Goal: Information Seeking & Learning: Learn about a topic

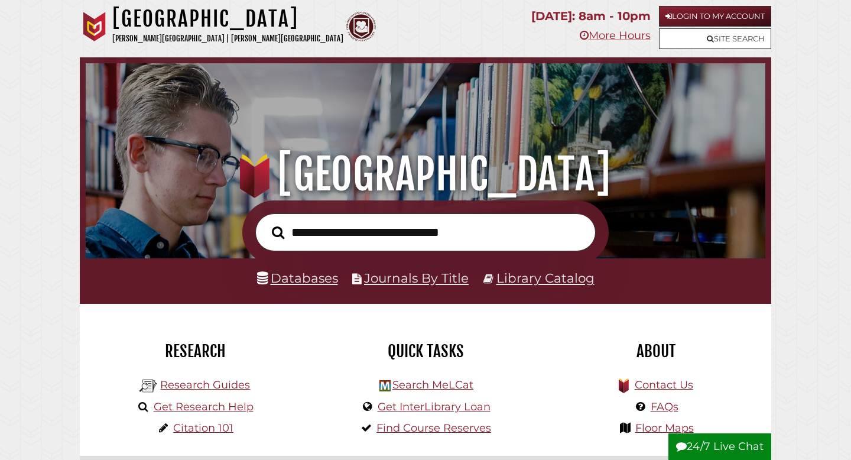
scroll to position [225, 674]
click at [317, 279] on link "Databases" at bounding box center [297, 277] width 81 height 15
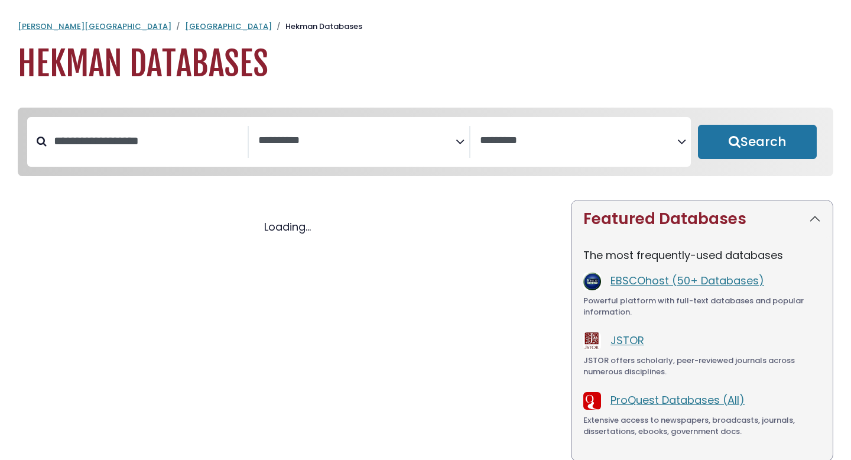
select select "Database Subject Filter"
select select "Database Vendors Filter"
select select "Database Subject Filter"
select select "Database Vendors Filter"
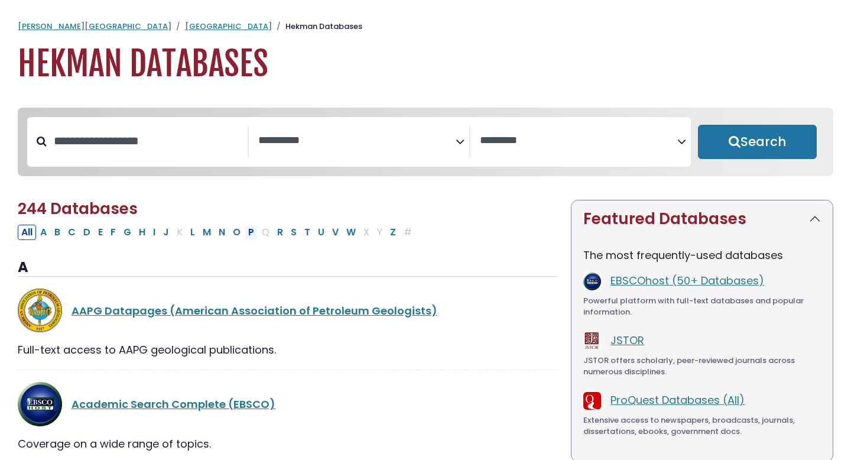
click at [251, 236] on button "P" at bounding box center [251, 232] width 13 height 15
select select "Database Subject Filter"
select select "Database Vendors Filter"
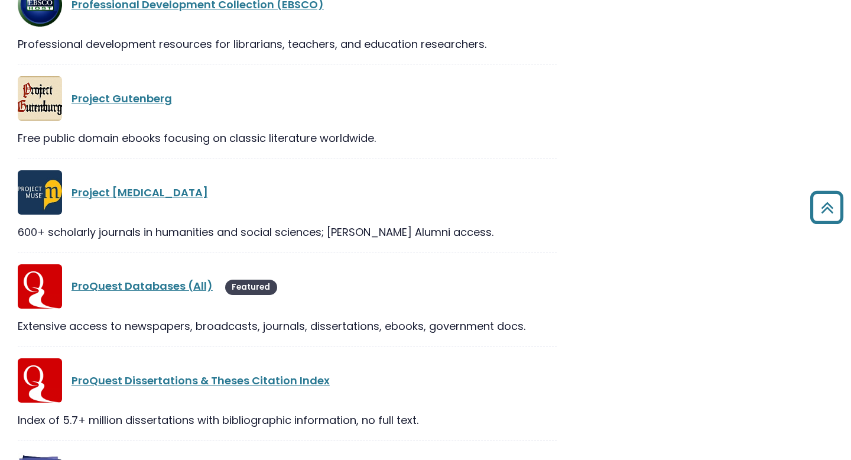
scroll to position [1268, 0]
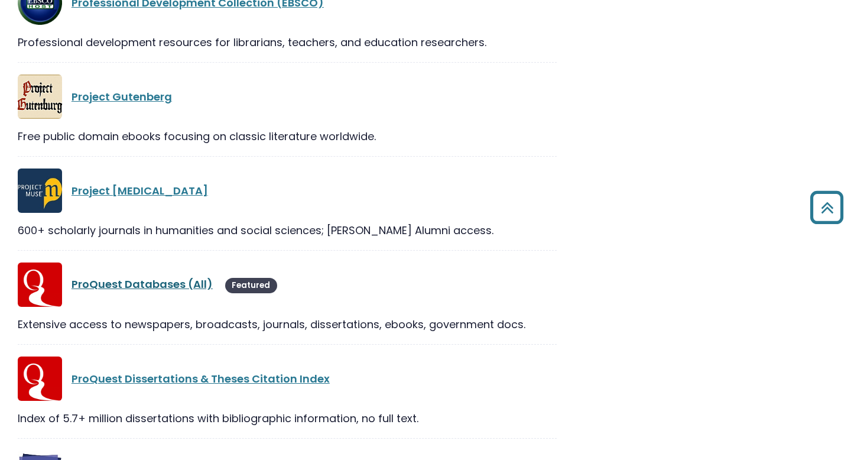
click at [154, 285] on link "ProQuest Databases (All)" at bounding box center [142, 284] width 141 height 15
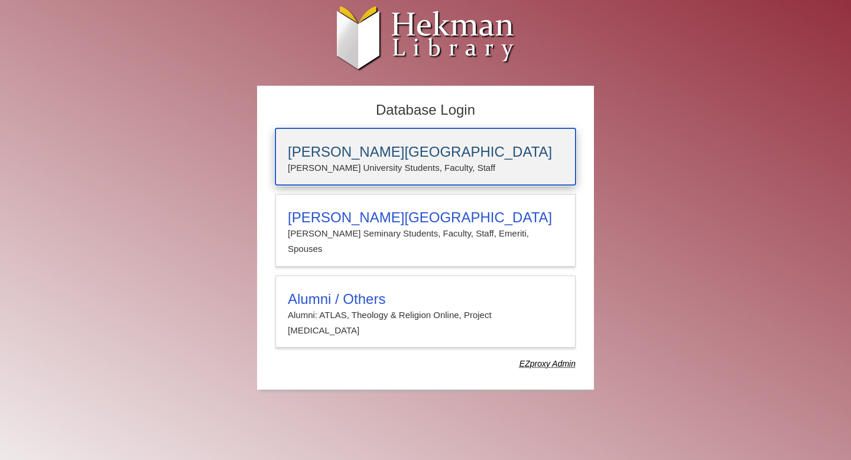
click at [409, 164] on p "Calvin University Students, Faculty, Staff" at bounding box center [425, 167] width 275 height 15
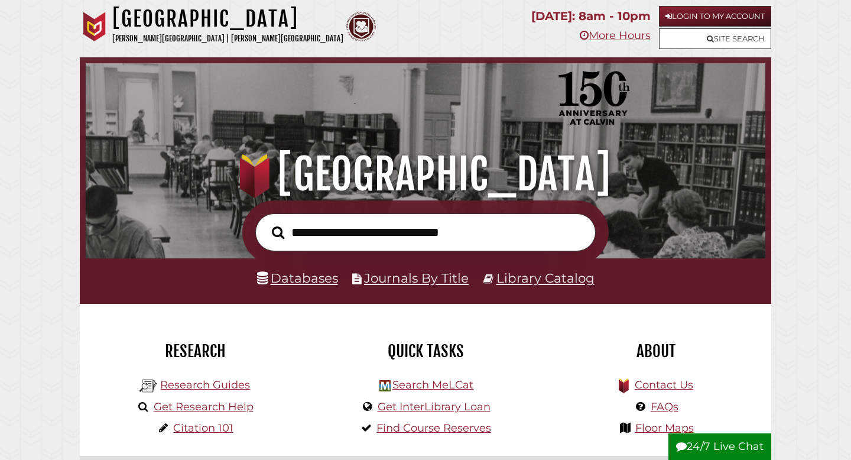
scroll to position [225, 674]
click at [303, 277] on link "Databases" at bounding box center [297, 277] width 81 height 15
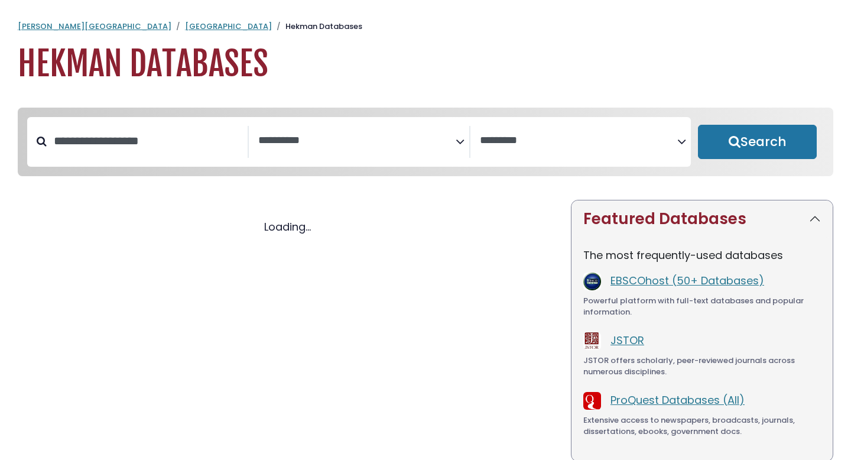
select select "Database Subject Filter"
select select "Database Vendors Filter"
select select "Database Subject Filter"
select select "Database Vendors Filter"
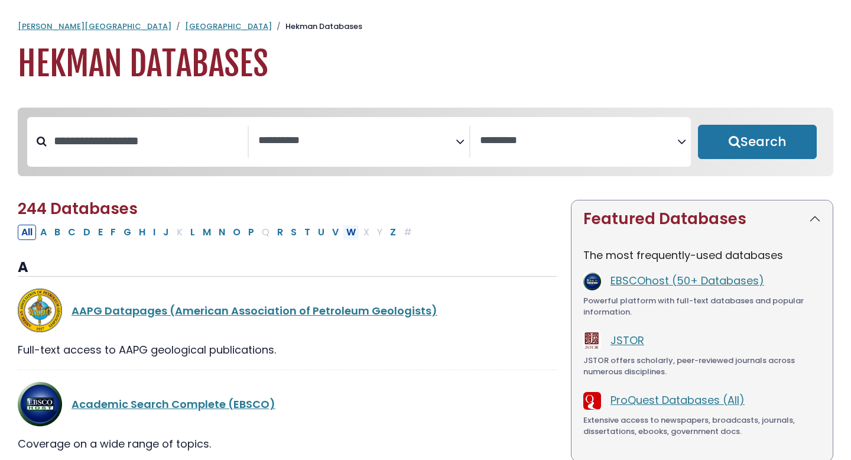
click at [349, 232] on button "W" at bounding box center [351, 232] width 17 height 15
select select "Database Subject Filter"
select select "Database Vendors Filter"
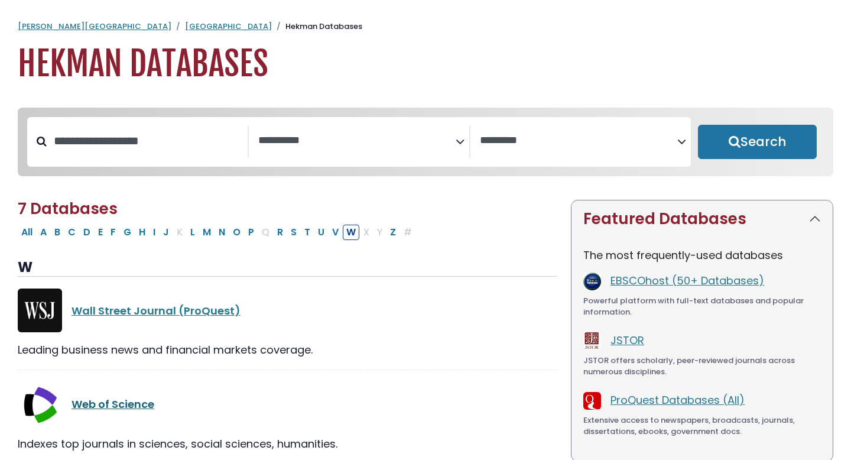
click at [128, 405] on link "Web of Science" at bounding box center [113, 404] width 83 height 15
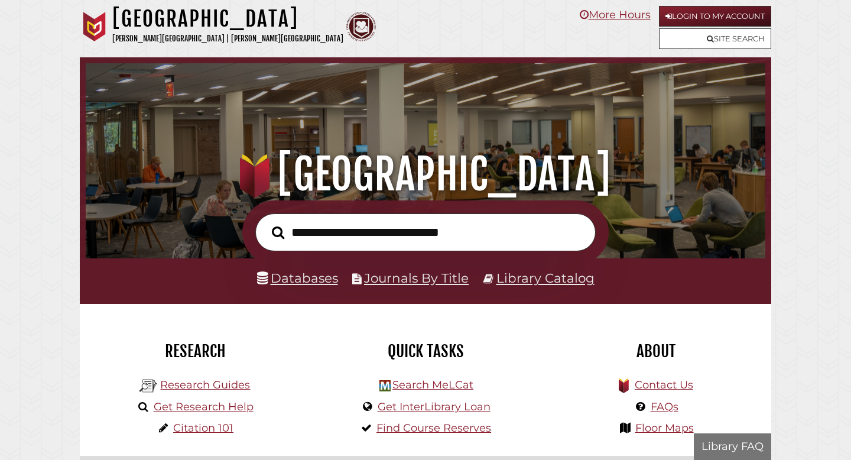
scroll to position [225, 674]
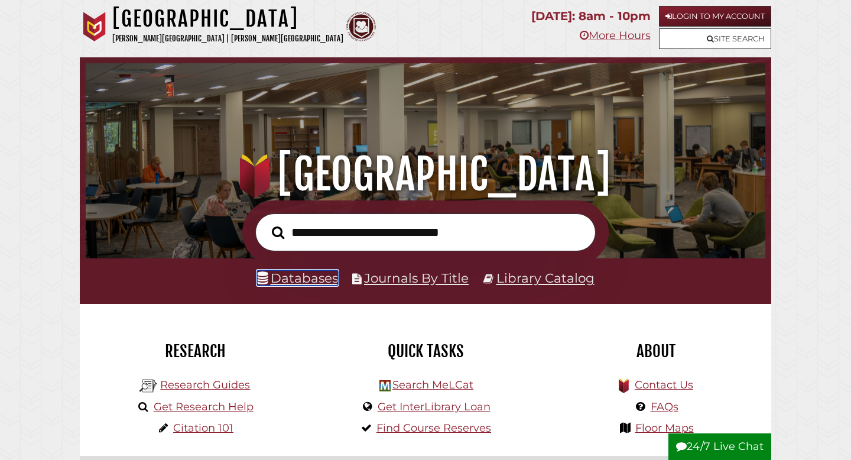
click at [323, 277] on link "Databases" at bounding box center [297, 277] width 81 height 15
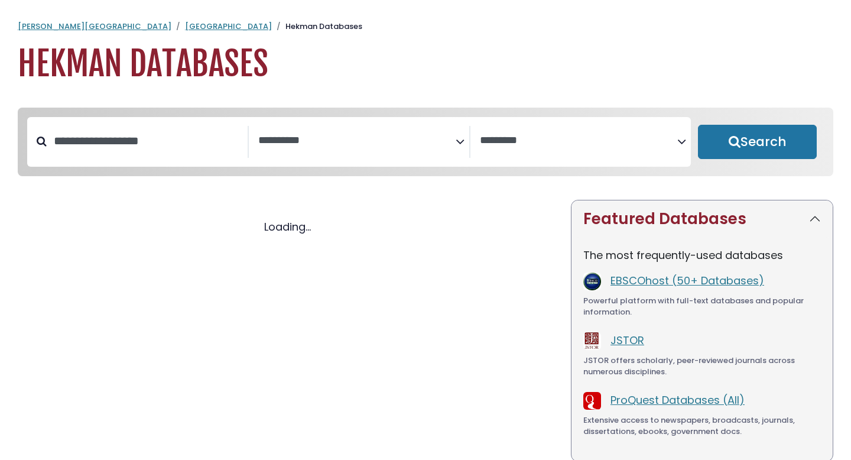
select select "Database Subject Filter"
select select "Database Vendors Filter"
select select "Database Subject Filter"
select select "Database Vendors Filter"
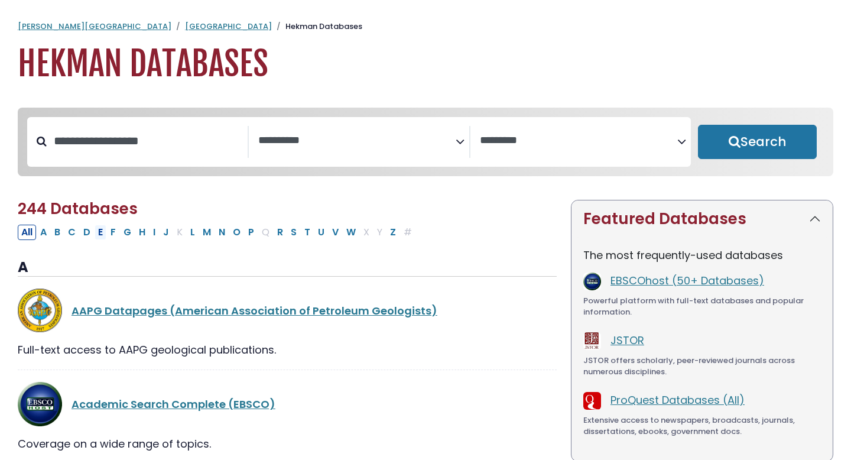
click at [101, 235] on button "E" at bounding box center [101, 232] width 12 height 15
select select "Database Subject Filter"
select select "Database Vendors Filter"
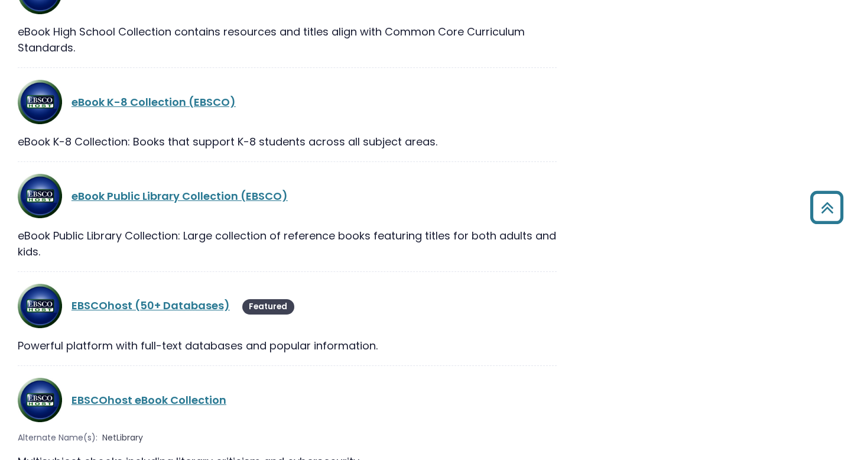
scroll to position [1184, 0]
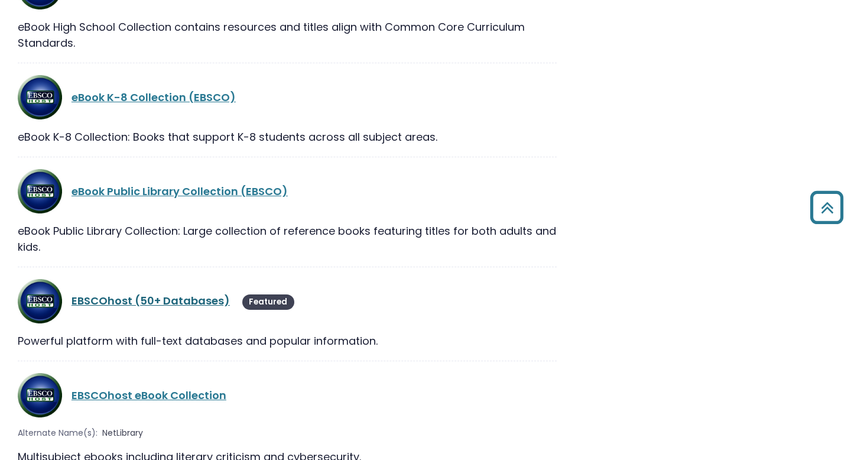
click at [197, 293] on link "EBSCOhost (50+ Databases)" at bounding box center [151, 300] width 158 height 15
